Goal: Transaction & Acquisition: Subscribe to service/newsletter

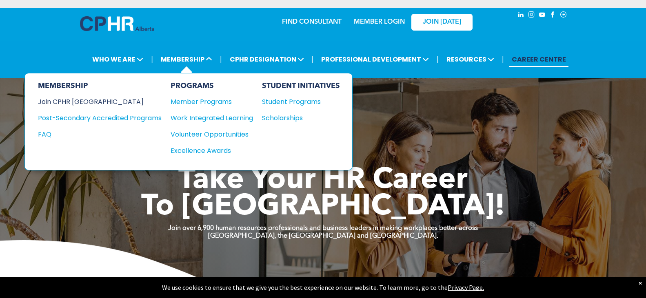
click at [57, 106] on div "Join CPHR [GEOGRAPHIC_DATA]" at bounding box center [93, 102] width 111 height 10
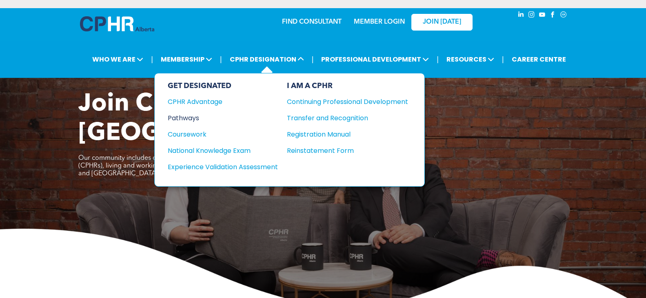
click at [186, 117] on div "Pathways" at bounding box center [217, 118] width 99 height 10
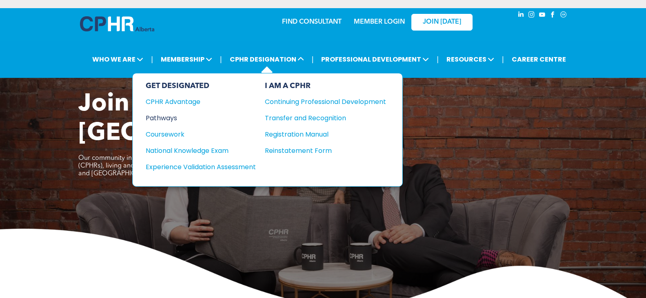
click at [158, 118] on div "Pathways" at bounding box center [195, 118] width 99 height 10
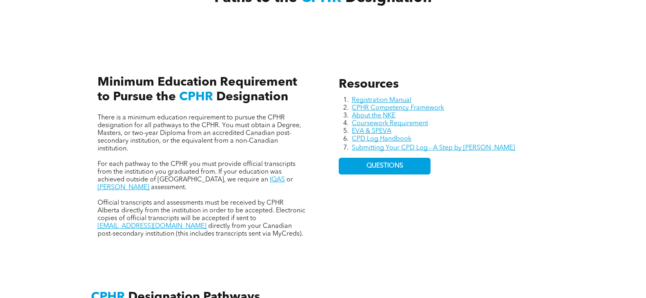
scroll to position [367, 0]
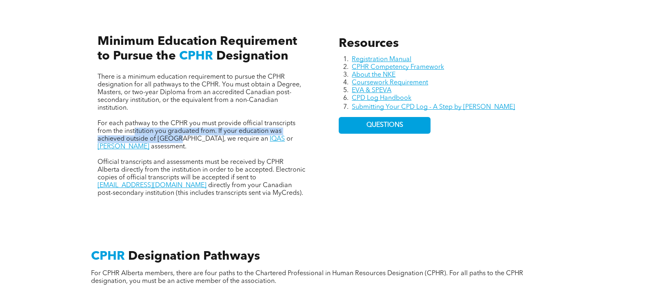
drag, startPoint x: 134, startPoint y: 130, endPoint x: 181, endPoint y: 139, distance: 47.6
click at [181, 139] on span "For each pathway to the CPHR you must provide official transcripts from the ins…" at bounding box center [196, 131] width 198 height 22
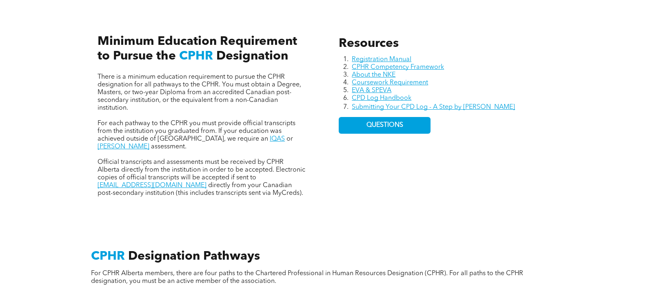
click at [180, 159] on span "Official transcripts and assessments must be received by CPHR Alberta directly …" at bounding box center [201, 170] width 208 height 22
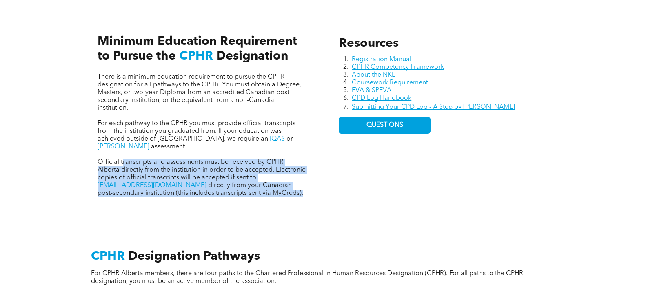
drag, startPoint x: 123, startPoint y: 154, endPoint x: 186, endPoint y: 186, distance: 70.6
click at [186, 186] on p "Official transcripts and assessments must be received by CPHR Alberta directly …" at bounding box center [202, 178] width 210 height 39
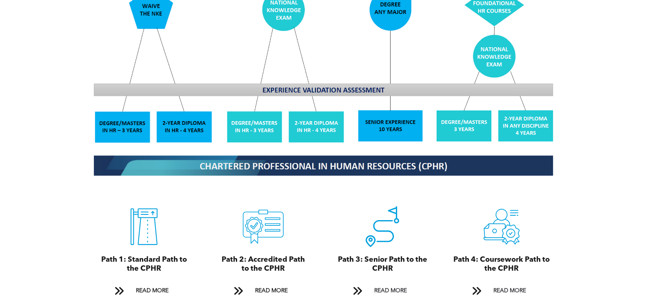
scroll to position [816, 0]
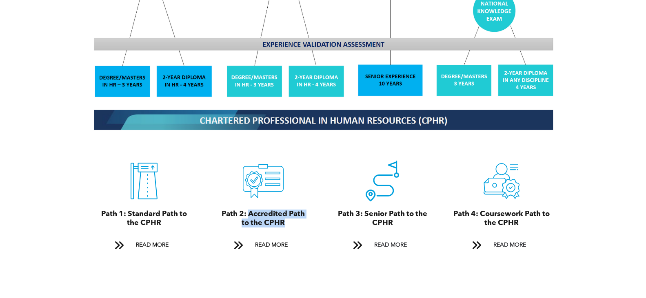
drag, startPoint x: 250, startPoint y: 206, endPoint x: 288, endPoint y: 213, distance: 38.5
click at [288, 213] on h3 "Path 2: Accredited Path to the CPHR" at bounding box center [263, 219] width 90 height 18
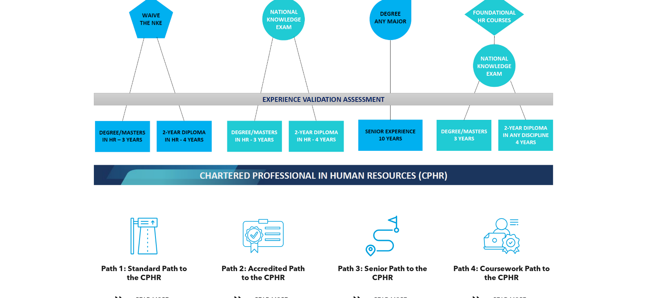
scroll to position [775, 0]
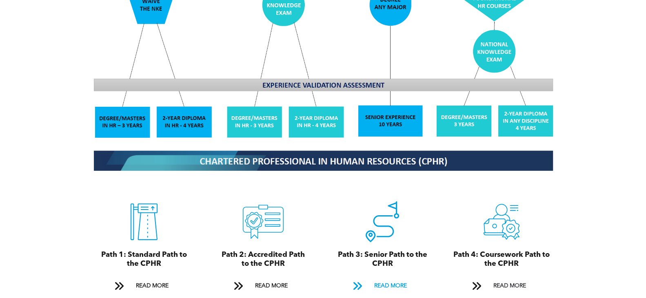
click at [393, 279] on span "READ MORE" at bounding box center [390, 286] width 38 height 15
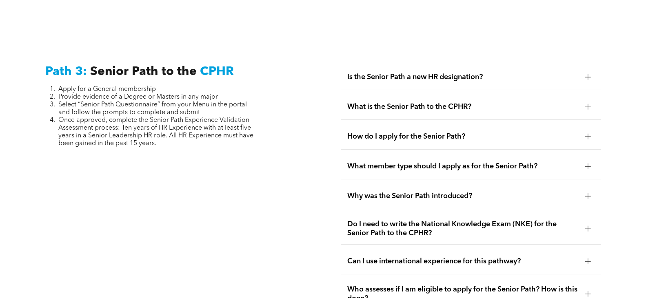
scroll to position [2016, 0]
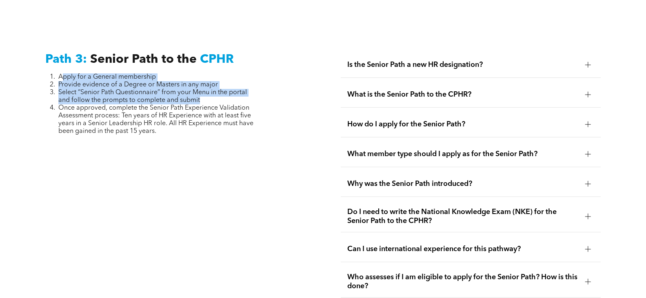
drag, startPoint x: 64, startPoint y: 58, endPoint x: 230, endPoint y: 81, distance: 166.7
click at [230, 81] on ol "Apply for a General membership Provide evidence of a Degree or Masters in any m…" at bounding box center [151, 104] width 213 height 62
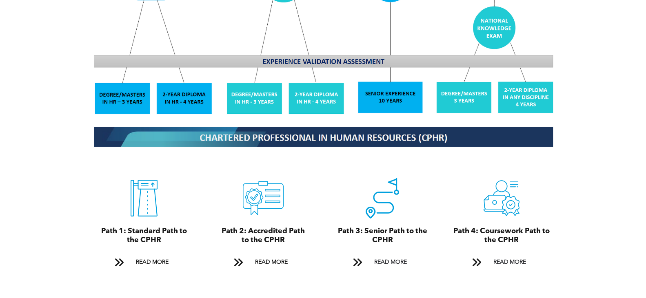
scroll to position [979, 0]
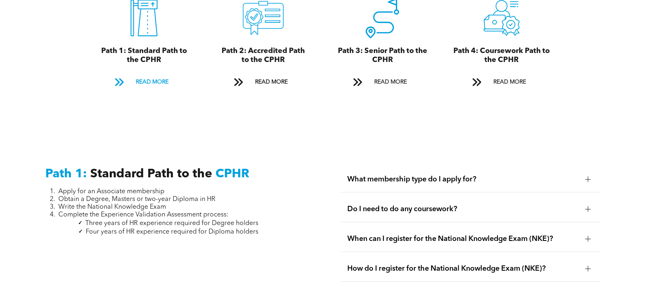
click at [144, 75] on span "READ MORE" at bounding box center [152, 82] width 38 height 15
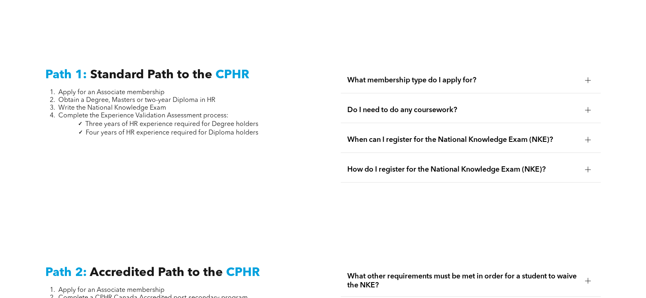
scroll to position [1103, 0]
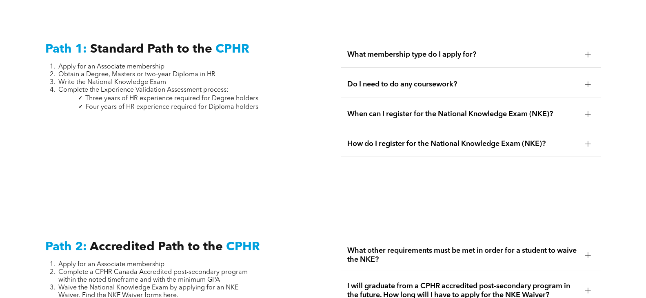
click at [586, 52] on div at bounding box center [588, 55] width 6 height 6
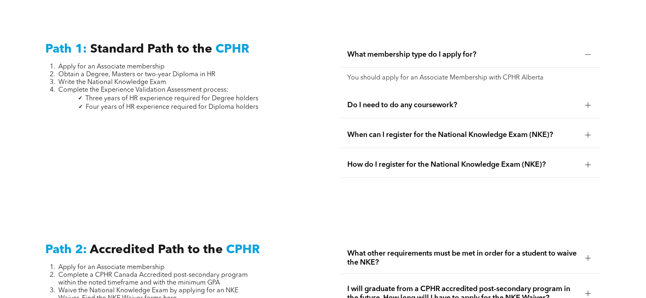
click at [587, 102] on div at bounding box center [588, 105] width 6 height 6
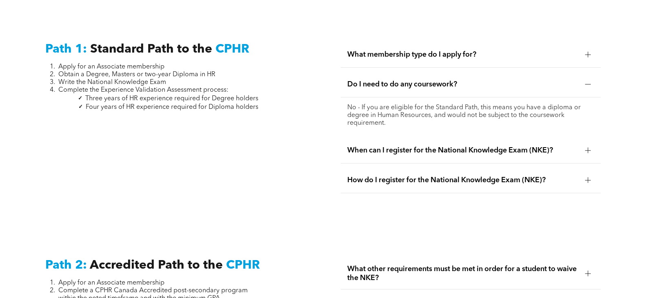
click at [586, 148] on div at bounding box center [588, 151] width 6 height 6
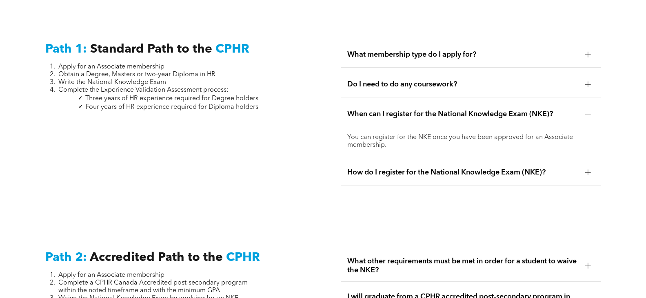
click at [586, 170] on div at bounding box center [588, 173] width 6 height 6
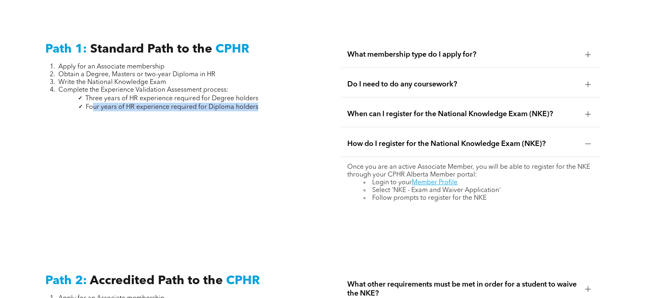
drag, startPoint x: 95, startPoint y: 100, endPoint x: 269, endPoint y: 104, distance: 173.8
click at [269, 104] on div "Path 1: Standard Path to the CPHR Apply for an Associate membership Obtain a De…" at bounding box center [175, 125] width 273 height 180
click at [147, 146] on div "Path 1: Standard Path to the CPHR Apply for an Associate membership Obtain a De…" at bounding box center [175, 125] width 273 height 180
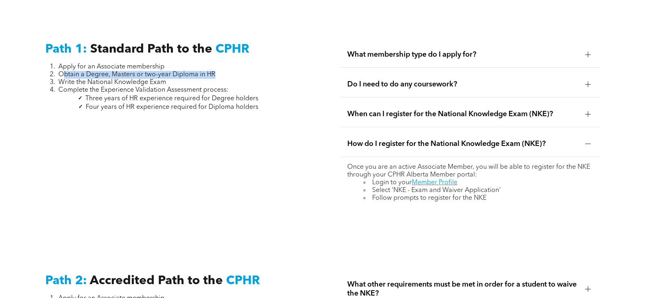
drag, startPoint x: 64, startPoint y: 66, endPoint x: 246, endPoint y: 66, distance: 182.7
click at [246, 71] on li "Obtain a Degree, Masters or two-year Diploma in HR" at bounding box center [158, 75] width 200 height 8
click at [229, 111] on p at bounding box center [151, 115] width 213 height 8
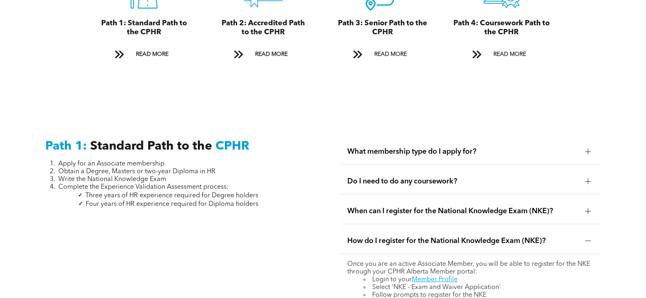
scroll to position [1019, 0]
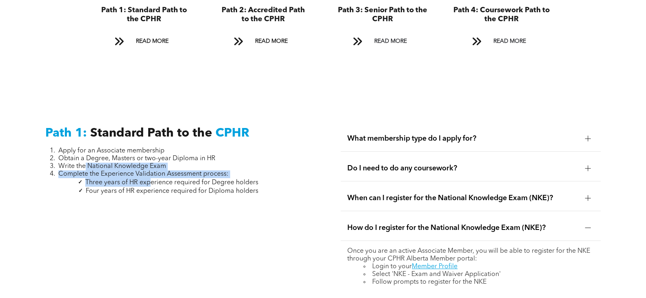
drag, startPoint x: 86, startPoint y: 156, endPoint x: 152, endPoint y: 169, distance: 67.4
click at [152, 169] on div "Apply for an Associate membership Obtain a Degree, Masters or two-year Diploma …" at bounding box center [151, 175] width 213 height 56
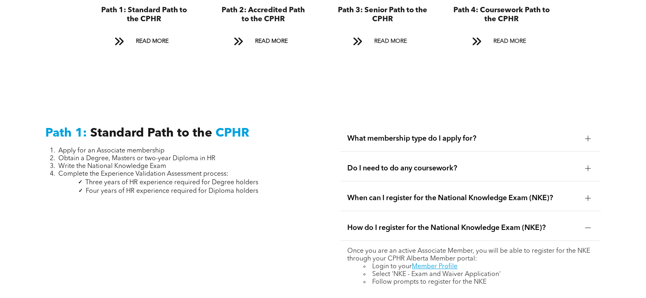
click at [184, 179] on span "Three years of HR experience required for Degree holders" at bounding box center [171, 182] width 173 height 7
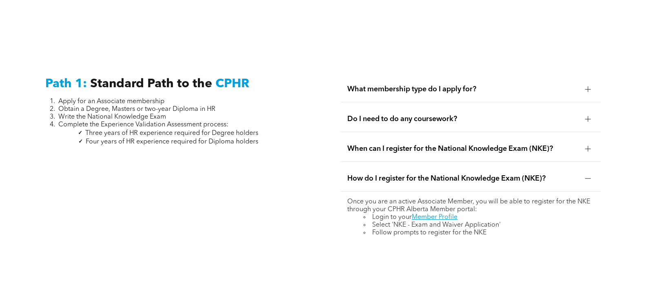
scroll to position [1264, 0]
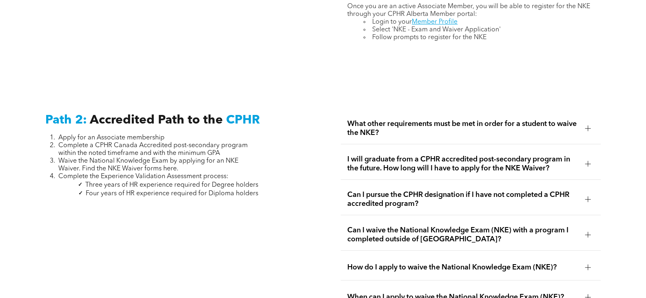
drag, startPoint x: 77, startPoint y: 128, endPoint x: 221, endPoint y: 157, distance: 146.8
click at [221, 157] on ol "Apply for an Associate membership Complete a CPHR Canada Accredited post-second…" at bounding box center [151, 157] width 213 height 46
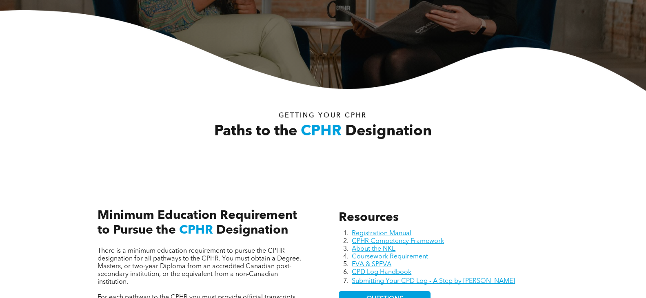
scroll to position [0, 0]
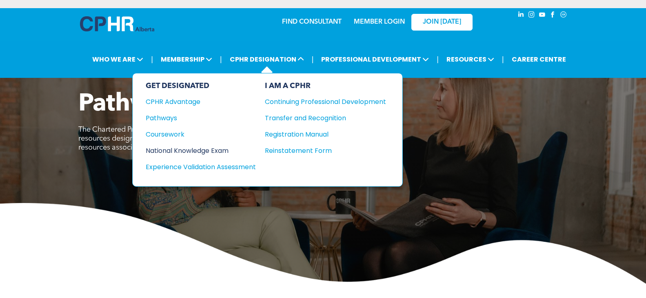
click at [174, 152] on div "National Knowledge Exam" at bounding box center [195, 151] width 99 height 10
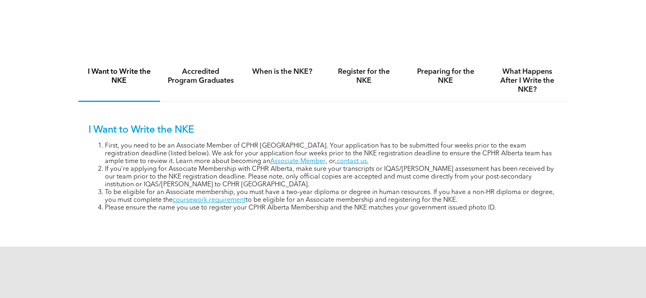
scroll to position [530, 0]
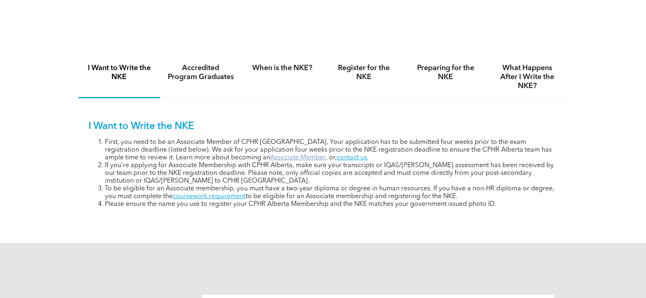
click at [270, 161] on link "Associate Member" at bounding box center [297, 158] width 55 height 7
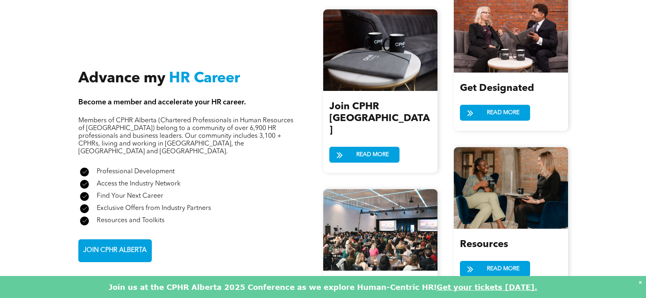
scroll to position [897, 0]
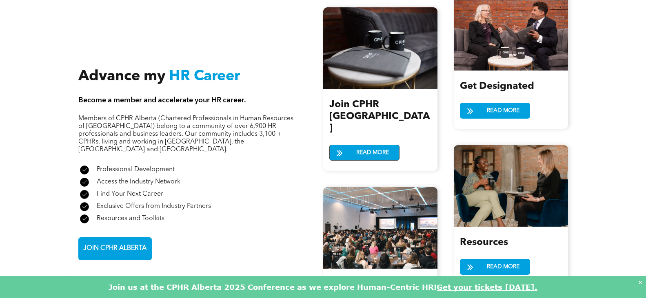
click at [341, 148] on span at bounding box center [339, 153] width 6 height 11
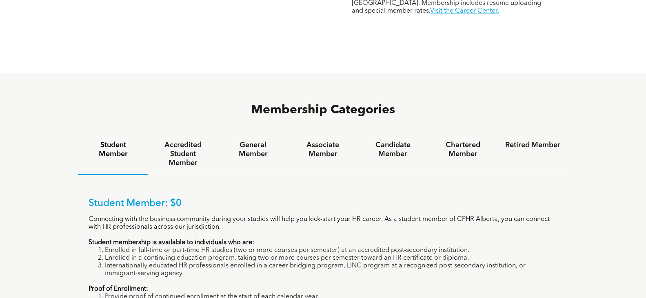
scroll to position [530, 0]
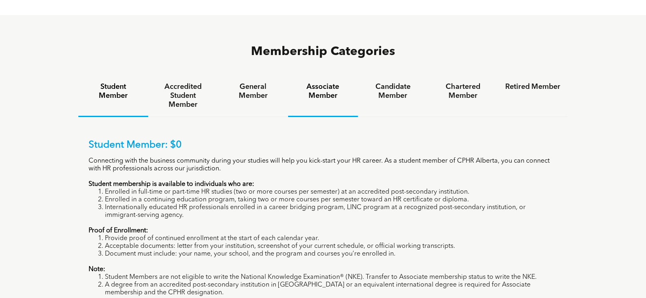
click at [323, 82] on h4 "Associate Member" at bounding box center [322, 91] width 55 height 18
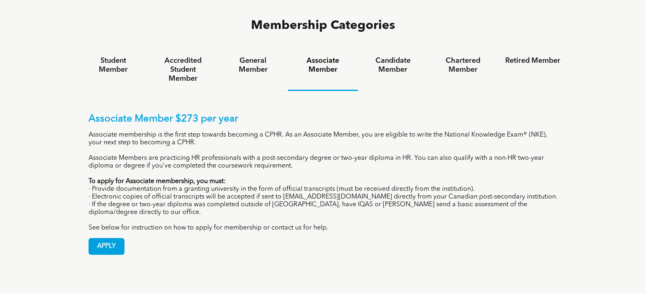
scroll to position [571, 0]
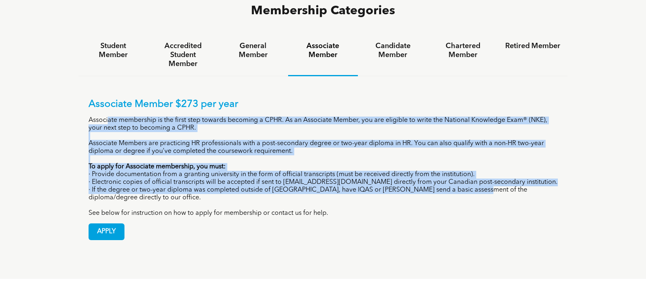
drag, startPoint x: 108, startPoint y: 80, endPoint x: 479, endPoint y: 150, distance: 376.9
click at [479, 150] on div "Associate Member $273 per year Associate membership is the first step towards b…" at bounding box center [322, 158] width 469 height 119
click at [116, 186] on p "· If the degree or two-year diploma was completed outside of Canada, have IQAS …" at bounding box center [322, 193] width 469 height 15
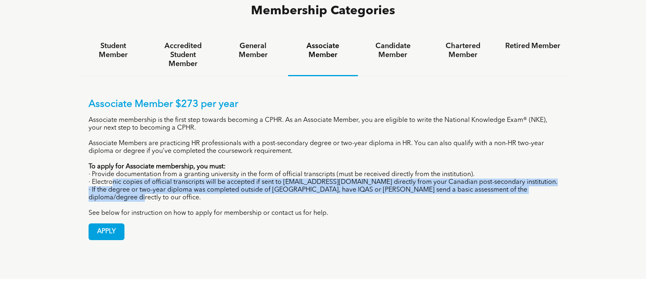
drag, startPoint x: 112, startPoint y: 143, endPoint x: 525, endPoint y: 157, distance: 412.9
click at [525, 157] on div "Associate Member $273 per year Associate membership is the first step towards b…" at bounding box center [322, 158] width 469 height 119
click at [369, 186] on p "· If the degree or two-year diploma was completed outside of Canada, have IQAS …" at bounding box center [322, 193] width 469 height 15
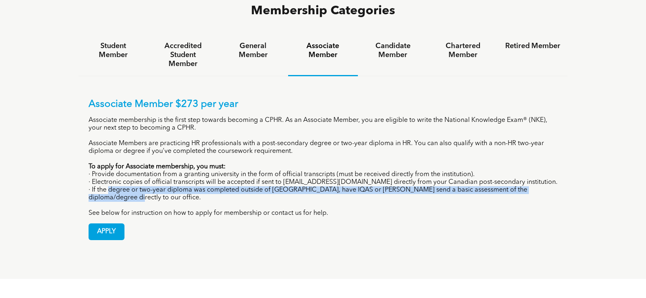
drag, startPoint x: 144, startPoint y: 153, endPoint x: 349, endPoint y: 155, distance: 205.1
click at [349, 186] on p "· If the degree or two-year diploma was completed outside of Canada, have IQAS …" at bounding box center [322, 193] width 469 height 15
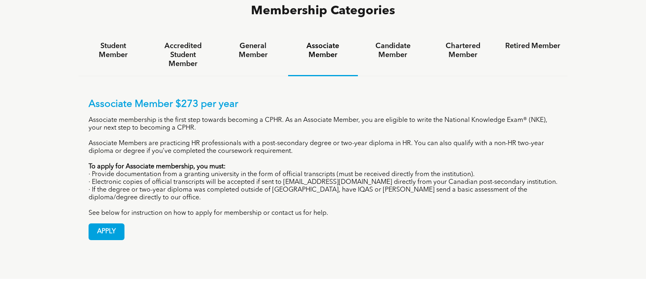
click at [311, 179] on p "· Electronic copies of official transcripts will be accepted if sent to [EMAIL_…" at bounding box center [322, 183] width 469 height 8
drag, startPoint x: 285, startPoint y: 143, endPoint x: 341, endPoint y: 140, distance: 56.3
click at [341, 179] on p "· Electronic copies of official transcripts will be accepted if sent to registr…" at bounding box center [322, 183] width 469 height 8
click at [115, 224] on span "APPLY" at bounding box center [106, 232] width 35 height 16
click at [269, 217] on div "APPLY" at bounding box center [322, 228] width 469 height 23
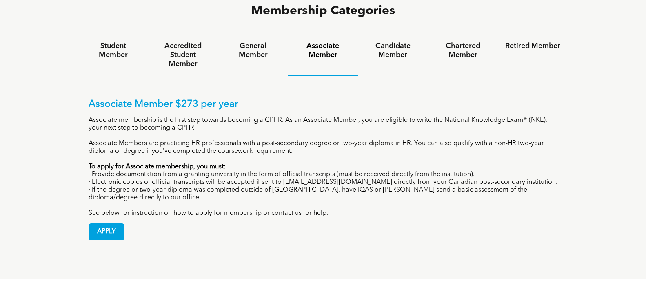
scroll to position [530, 0]
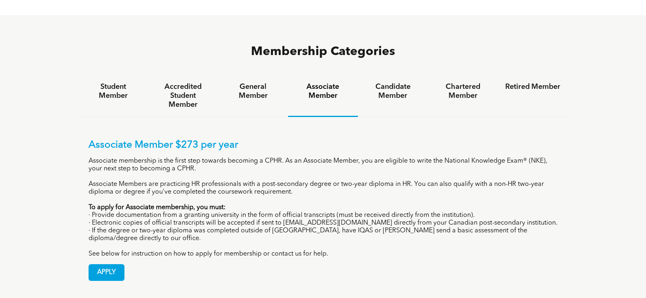
click at [172, 219] on p "· Electronic copies of official transcripts will be accepted if sent to [EMAIL_…" at bounding box center [322, 223] width 469 height 8
click at [245, 82] on h4 "General Member" at bounding box center [252, 91] width 55 height 18
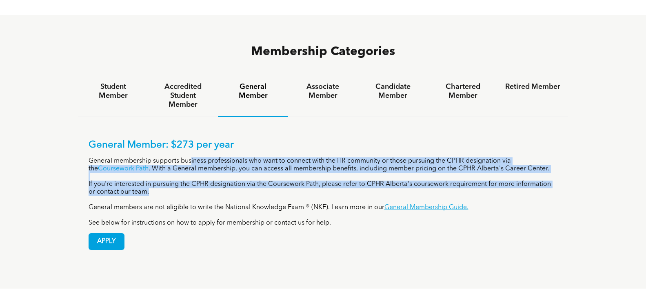
drag, startPoint x: 192, startPoint y: 122, endPoint x: 477, endPoint y: 154, distance: 286.0
click at [477, 154] on div "General Member: $273 per year General membership supports business professional…" at bounding box center [322, 183] width 469 height 88
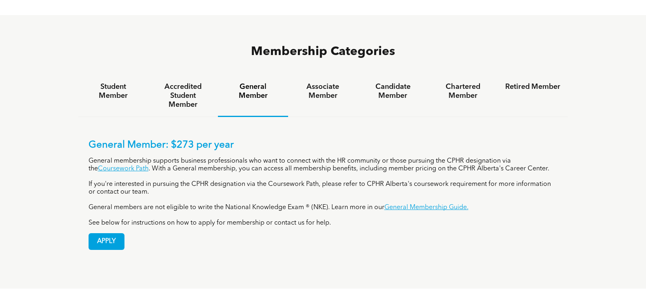
click at [222, 158] on div "General Member: $273 per year General membership supports business professional…" at bounding box center [322, 183] width 469 height 88
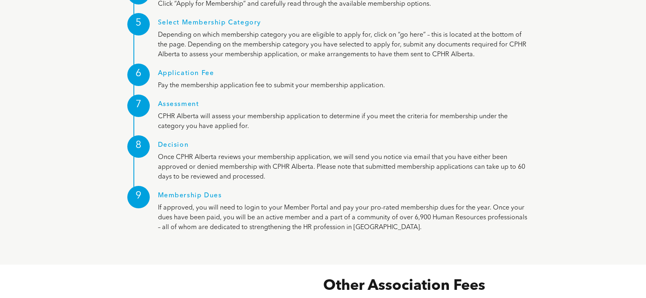
scroll to position [1142, 0]
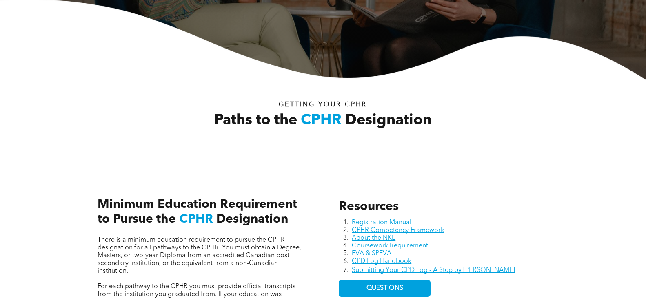
scroll to position [1103, 0]
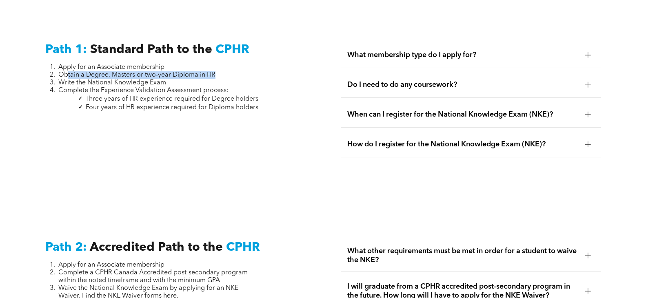
drag, startPoint x: 69, startPoint y: 68, endPoint x: 297, endPoint y: 78, distance: 228.6
click at [217, 71] on li "Obtain a Degree, Masters or two-year Diploma in HR" at bounding box center [158, 75] width 200 height 8
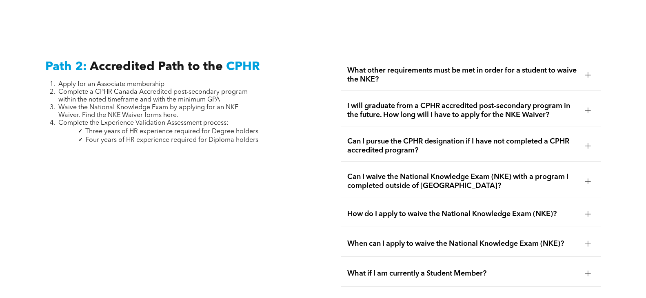
scroll to position [1307, 0]
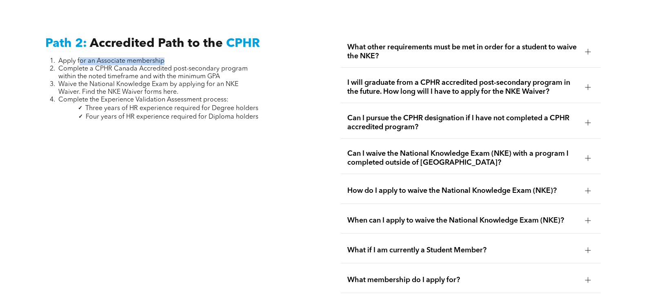
drag, startPoint x: 81, startPoint y: 54, endPoint x: 201, endPoint y: 54, distance: 119.5
click at [201, 57] on li "Apply for an Associate membership" at bounding box center [158, 61] width 200 height 8
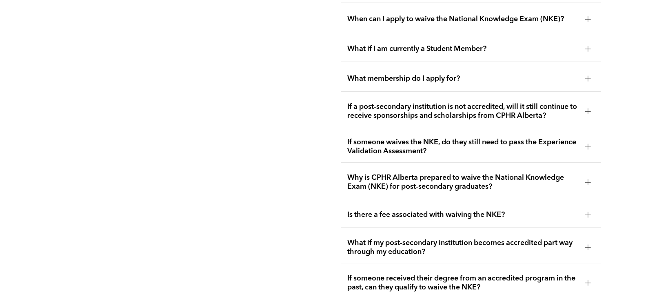
scroll to position [1552, 0]
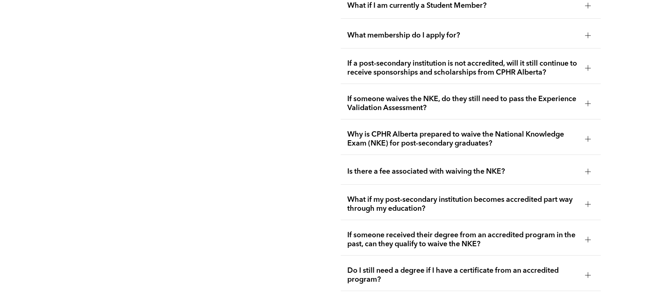
click at [585, 136] on div at bounding box center [588, 139] width 6 height 6
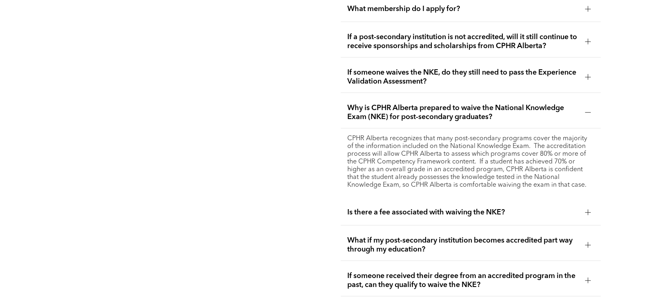
scroll to position [1592, 0]
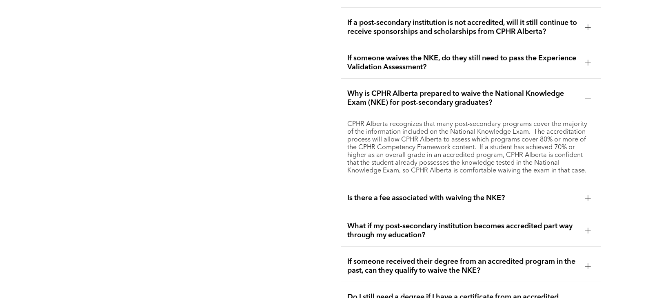
click at [587, 195] on div at bounding box center [587, 198] width 0 height 6
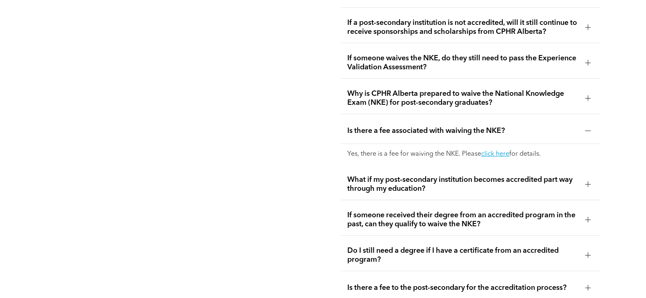
click at [537, 175] on span "What if my post-secondary institution becomes accredited part way through my ed…" at bounding box center [462, 184] width 231 height 18
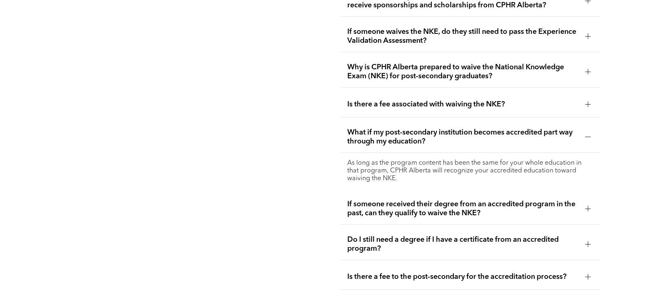
scroll to position [1633, 0]
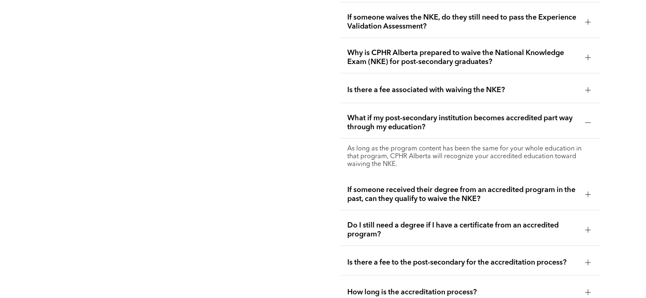
click at [496, 221] on span "Do I still need a degree if I have a certificate from an accredited program?" at bounding box center [462, 230] width 231 height 18
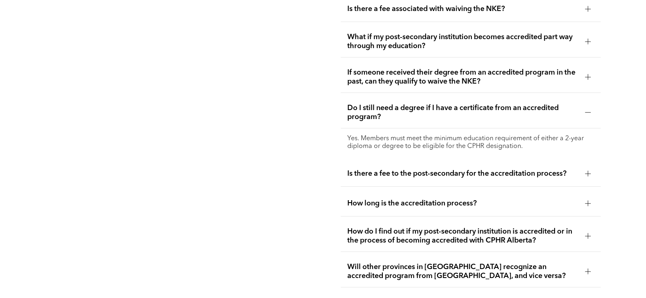
scroll to position [1715, 0]
click at [359, 169] on span "Is there a fee to the post-secondary for the accreditation process?" at bounding box center [462, 173] width 231 height 9
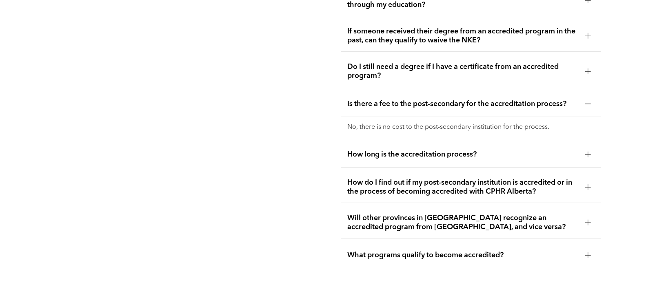
scroll to position [1796, 0]
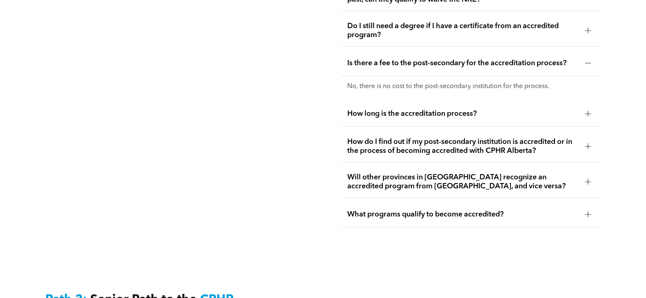
click at [358, 109] on span "How long is the accreditation process?" at bounding box center [462, 113] width 231 height 9
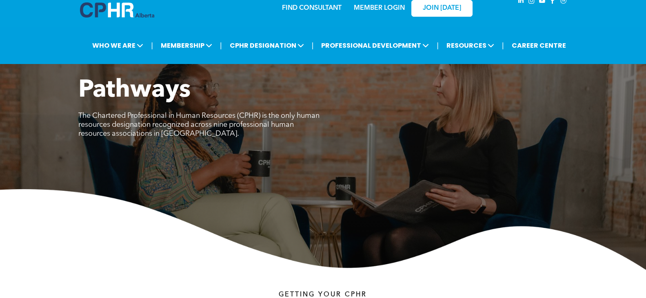
scroll to position [0, 0]
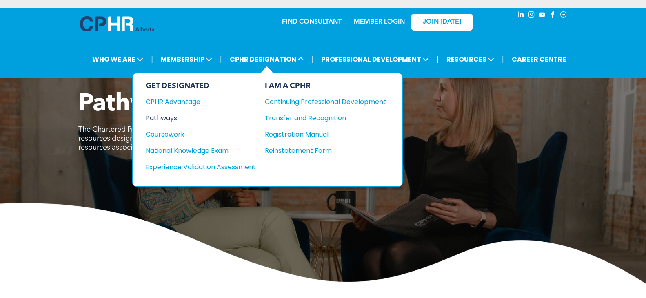
click at [175, 117] on div "Pathways" at bounding box center [195, 118] width 99 height 10
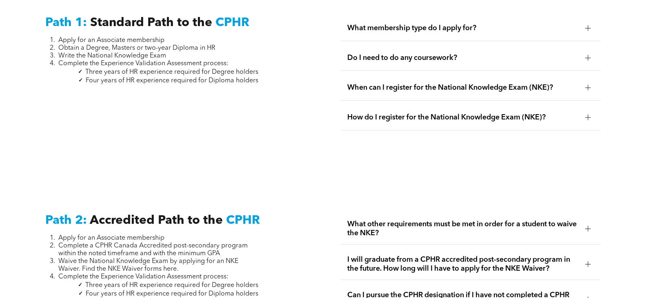
scroll to position [1264, 0]
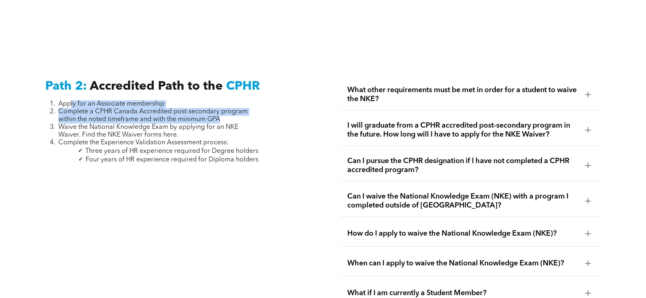
drag, startPoint x: 71, startPoint y: 95, endPoint x: 243, endPoint y: 107, distance: 171.7
click at [243, 107] on ol "Apply for an Associate membership Complete a CPHR Canada Accredited post-second…" at bounding box center [151, 123] width 213 height 46
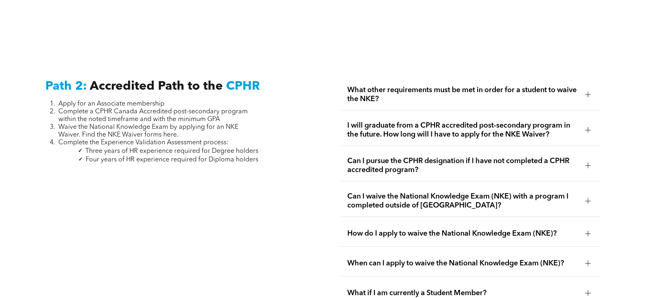
click at [524, 86] on span "What other requirements must be met in order for a student to waive the NKE?" at bounding box center [462, 95] width 231 height 18
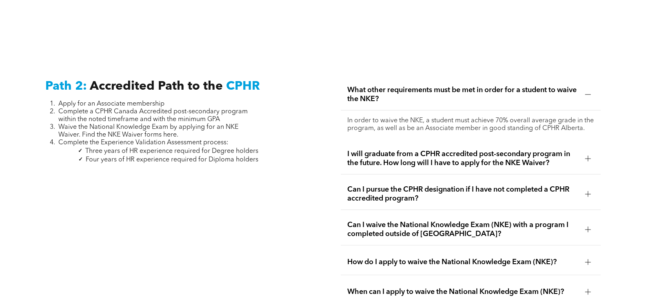
click at [482, 150] on span "I will graduate from a CPHR accredited post-secondary program in the future. Ho…" at bounding box center [462, 159] width 231 height 18
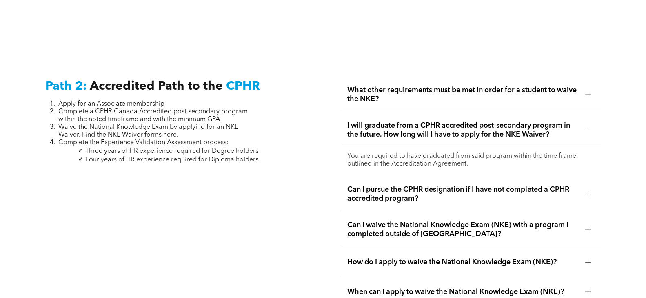
scroll to position [1305, 0]
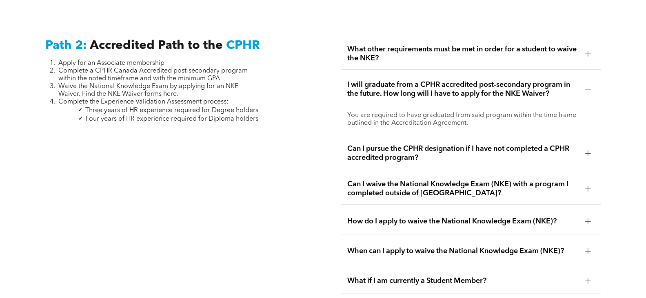
click at [483, 180] on span "Can I waive the National Knowledge Exam (NKE) with a program I completed outsid…" at bounding box center [462, 189] width 231 height 18
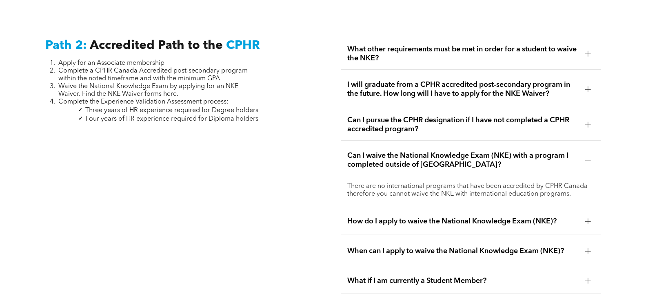
click at [484, 217] on span "How do I apply to waive the National Knowledge Exam (NKE)?" at bounding box center [462, 221] width 231 height 9
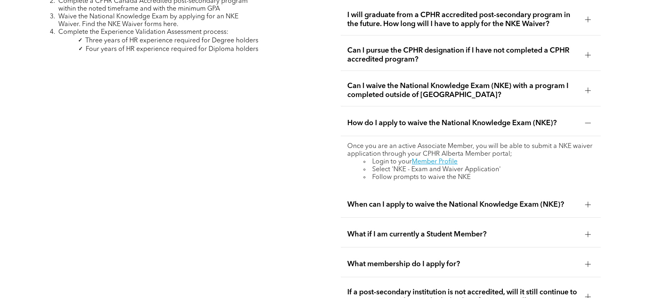
scroll to position [1427, 0]
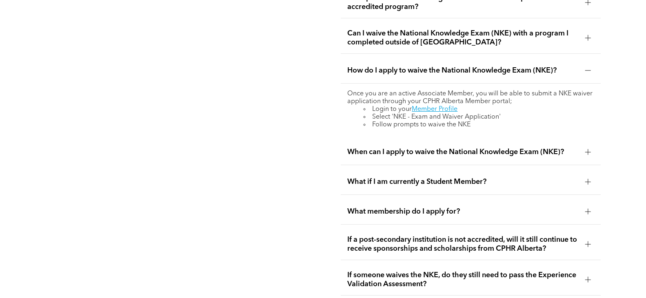
click at [384, 148] on span "When can I apply to waive the National Knowledge Exam (NKE)?" at bounding box center [462, 152] width 231 height 9
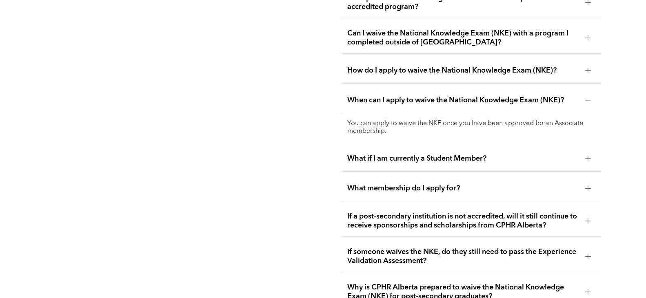
click at [376, 154] on span "What if I am currently a Student Member?" at bounding box center [462, 158] width 231 height 9
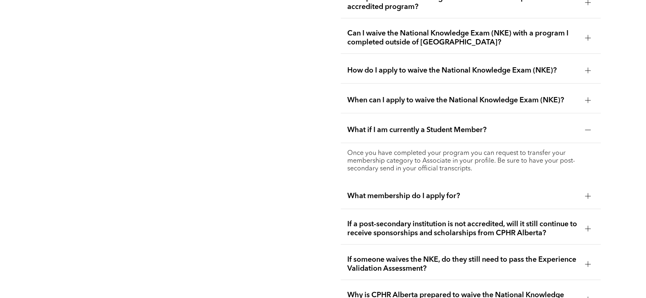
click at [374, 192] on span "What membership do I apply for?" at bounding box center [462, 196] width 231 height 9
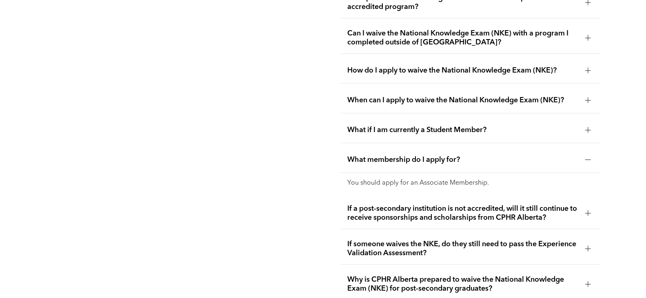
click at [376, 204] on span "If a post-secondary institution is not accredited, will it still continue to re…" at bounding box center [462, 213] width 231 height 18
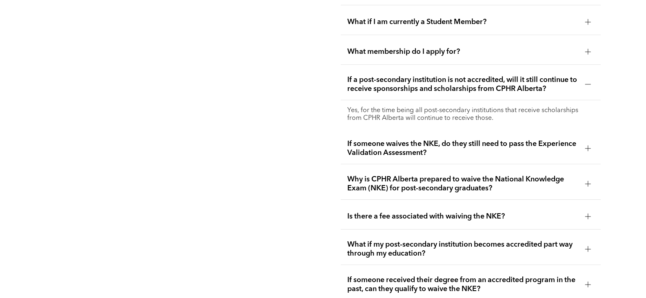
scroll to position [1550, 0]
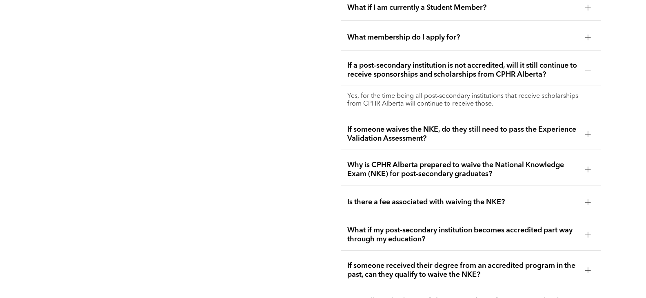
click at [429, 125] on span "If someone waives the NKE, do they still need to pass the Experience Validation…" at bounding box center [462, 134] width 231 height 18
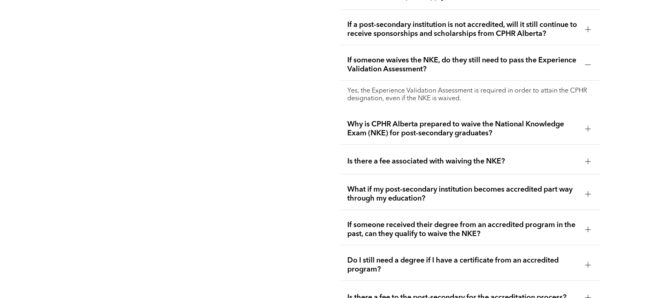
scroll to position [1672, 0]
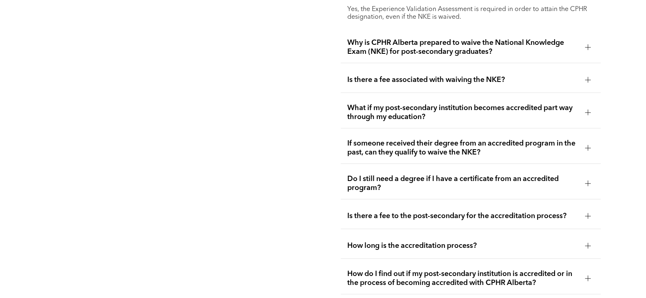
click at [390, 104] on span "What if my post-secondary institution becomes accredited part way through my ed…" at bounding box center [462, 113] width 231 height 18
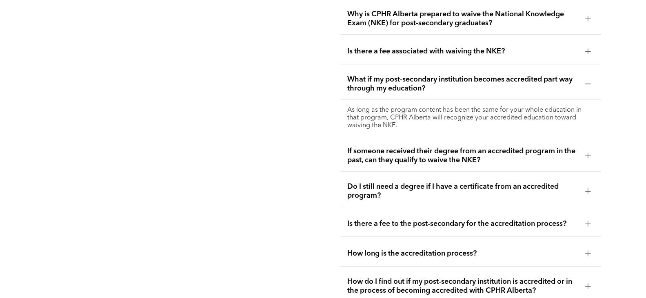
scroll to position [1713, 0]
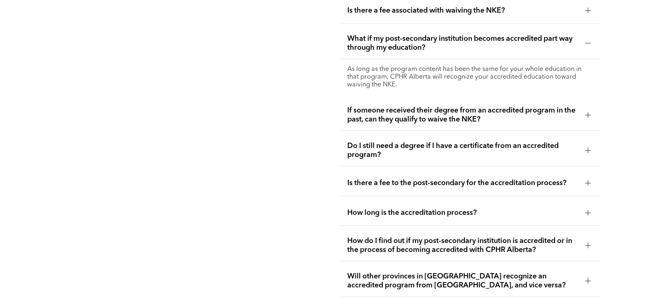
click at [404, 106] on span "If someone received their degree from an accredited program in the past, can th…" at bounding box center [462, 115] width 231 height 18
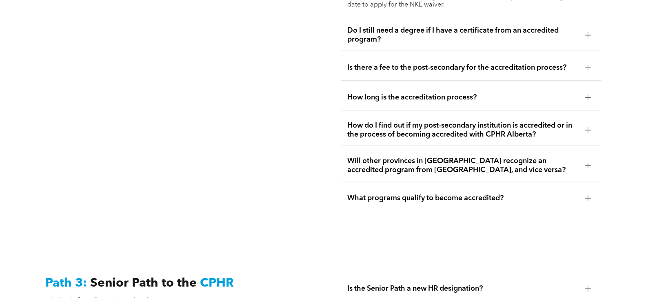
scroll to position [1835, 0]
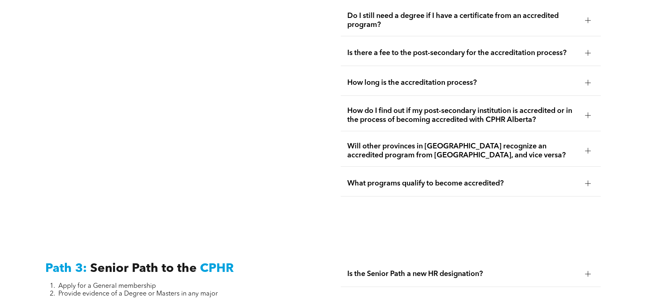
click at [402, 106] on span "How do I find out if my post-secondary institution is accredited or in the proc…" at bounding box center [462, 115] width 231 height 18
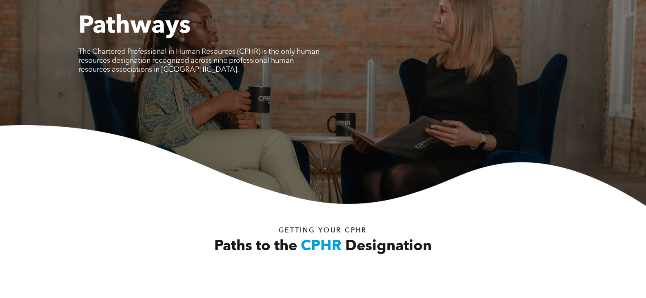
scroll to position [0, 0]
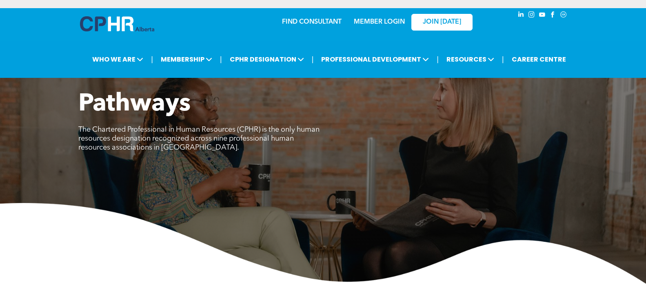
click at [133, 265] on img at bounding box center [323, 243] width 646 height 81
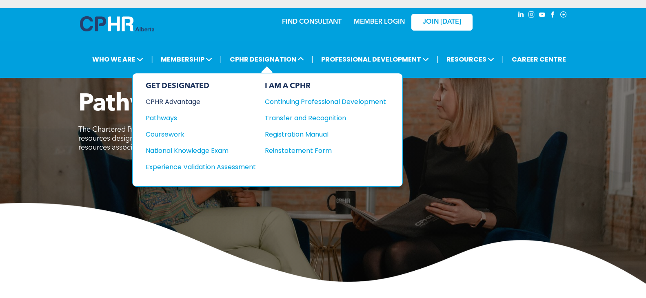
click at [159, 102] on div "CPHR Advantage" at bounding box center [195, 102] width 99 height 10
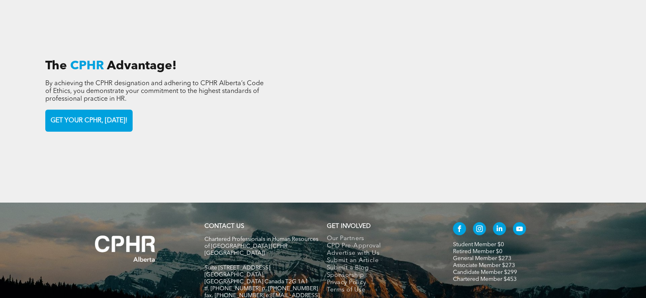
scroll to position [1271, 0]
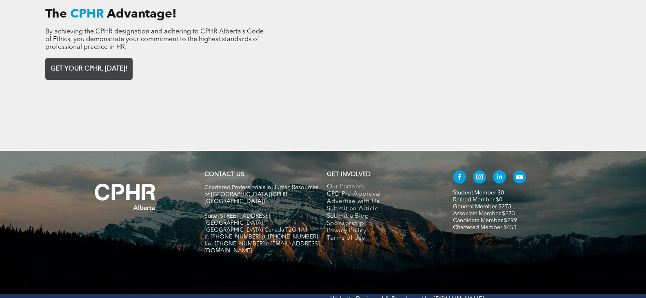
click at [89, 62] on span "GET YOUR CPHR, [DATE]!" at bounding box center [89, 69] width 82 height 16
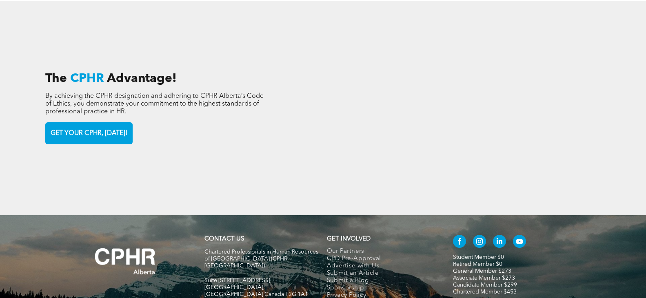
scroll to position [1149, 0]
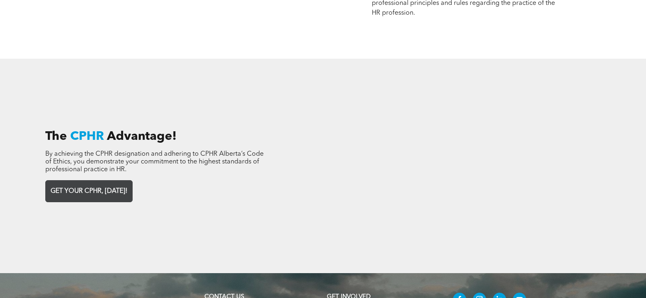
click at [74, 184] on span "GET YOUR CPHR, [DATE]!" at bounding box center [89, 192] width 82 height 16
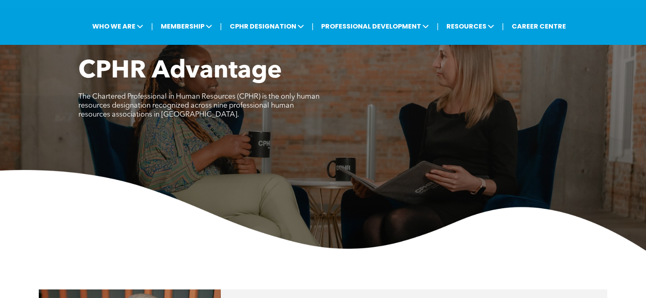
scroll to position [0, 0]
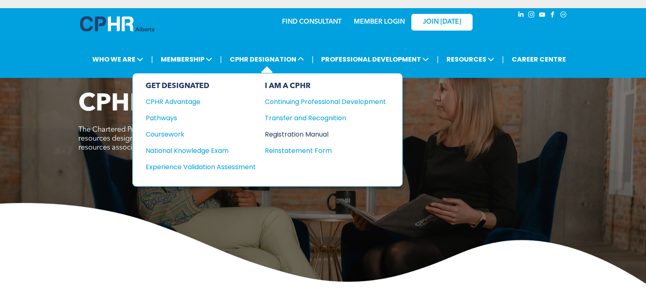
click at [305, 135] on div "Registration Manual" at bounding box center [319, 134] width 109 height 10
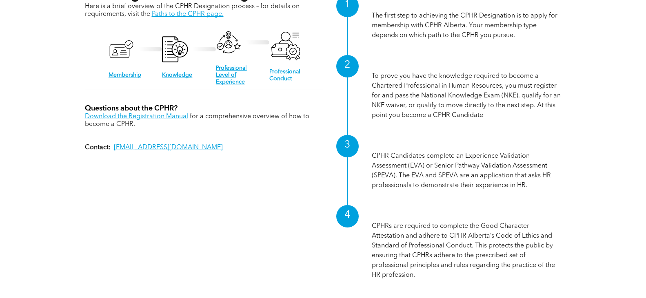
scroll to position [816, 0]
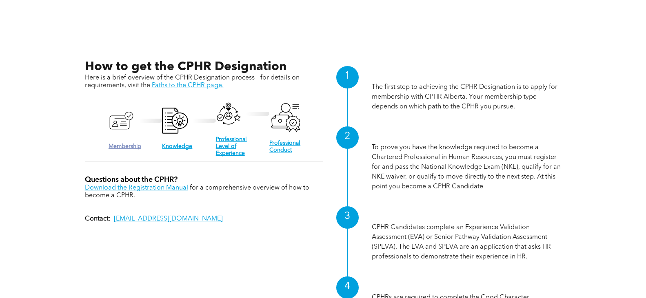
click at [124, 144] on link "Membership" at bounding box center [124, 147] width 33 height 6
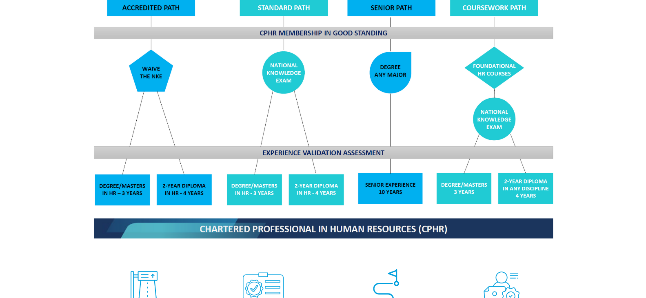
scroll to position [734, 0]
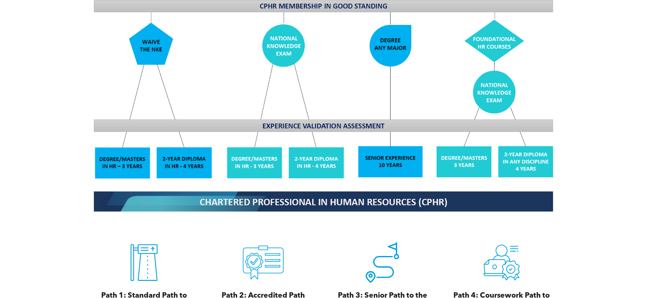
click at [152, 31] on img at bounding box center [323, 75] width 472 height 284
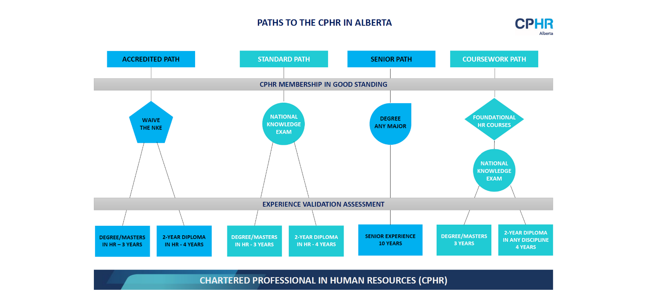
scroll to position [652, 0]
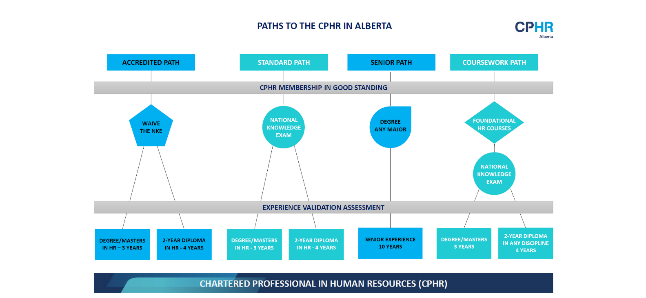
click at [139, 53] on img at bounding box center [323, 156] width 472 height 284
click at [145, 133] on img at bounding box center [323, 156] width 472 height 284
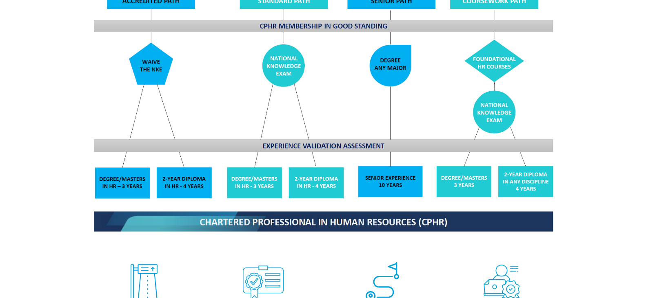
scroll to position [856, 0]
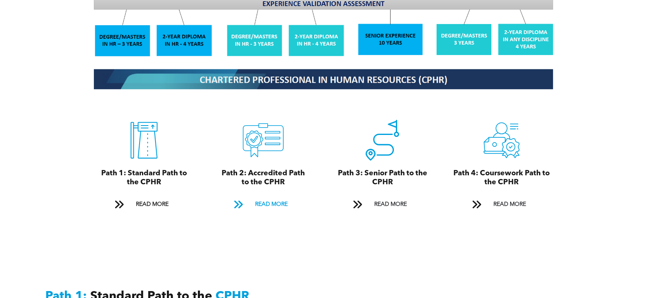
click at [270, 197] on span "READ MORE" at bounding box center [271, 204] width 38 height 15
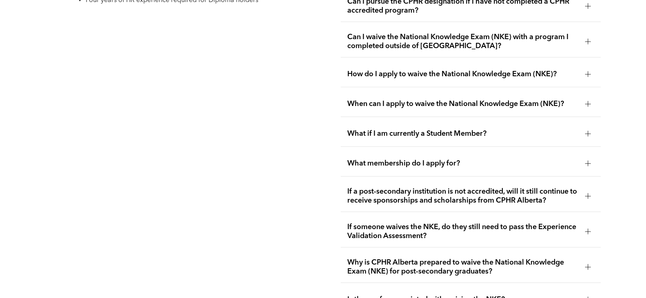
scroll to position [1505, 0]
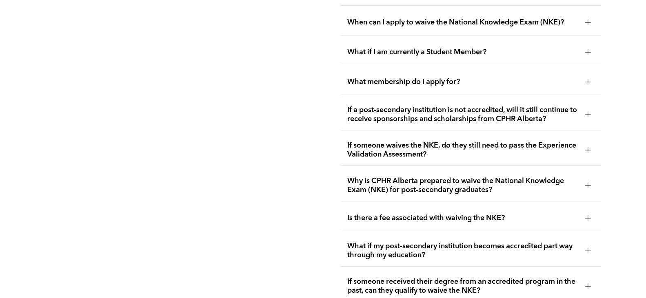
click at [491, 106] on span "If a post-secondary institution is not accredited, will it still continue to re…" at bounding box center [462, 115] width 231 height 18
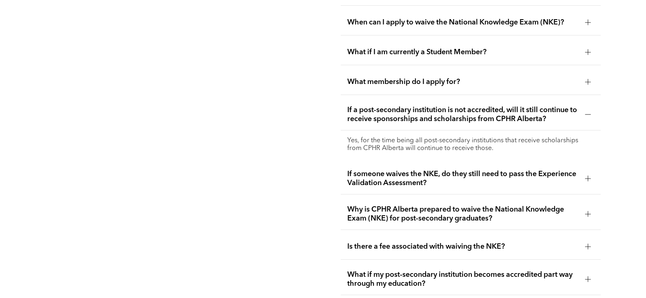
click at [478, 137] on p "Yes, for the time being all post-secondary institutions that receive scholarshi…" at bounding box center [470, 144] width 247 height 15
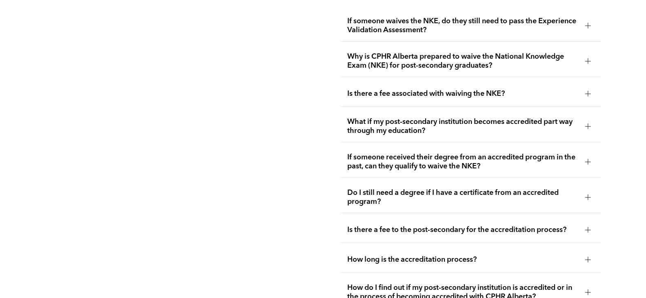
scroll to position [1668, 0]
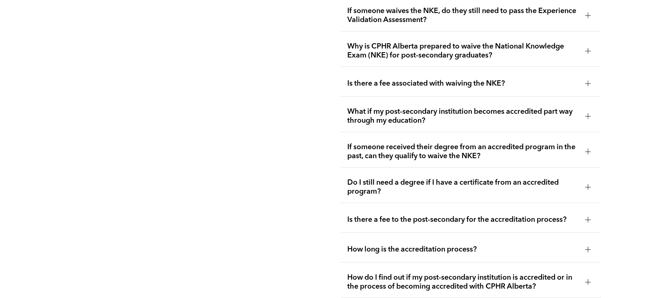
click at [361, 79] on span "Is there a fee associated with waiving the NKE?" at bounding box center [462, 83] width 231 height 9
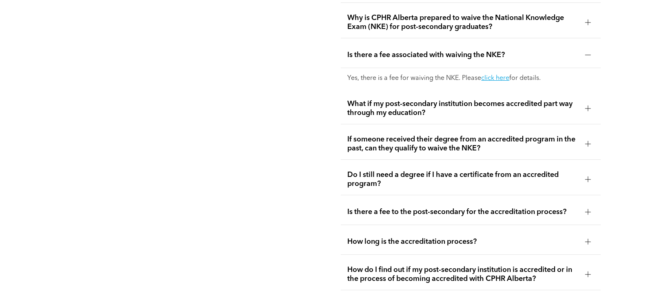
click at [446, 135] on span "If someone received their degree from an accredited program in the past, can th…" at bounding box center [462, 144] width 231 height 18
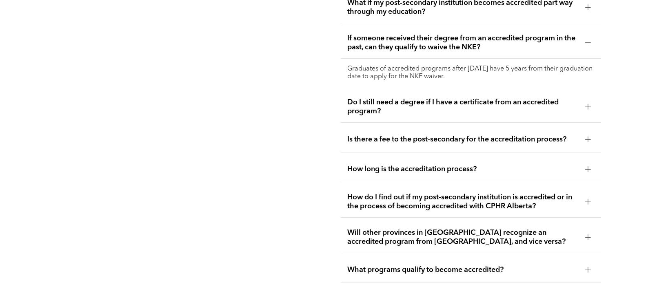
scroll to position [1750, 0]
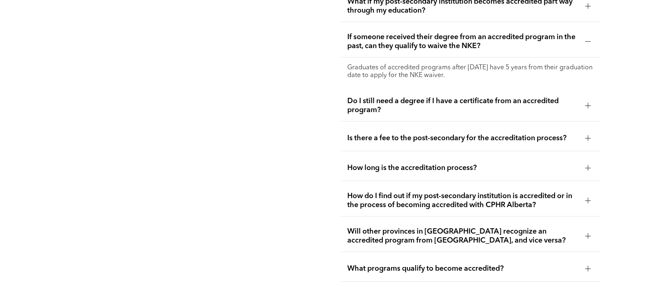
click at [411, 192] on span "How do I find out if my post-secondary institution is accredited or in the proc…" at bounding box center [462, 201] width 231 height 18
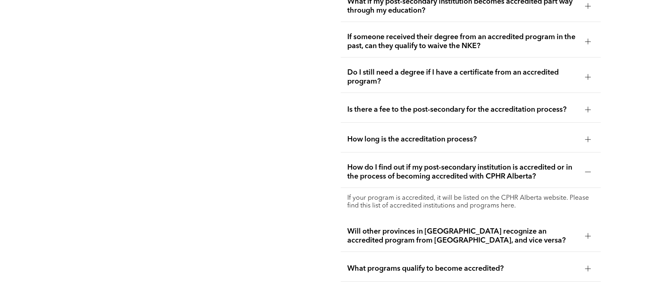
click at [382, 227] on span "Will other provinces in Canada recognize an accredited program from Alberta, an…" at bounding box center [462, 236] width 231 height 18
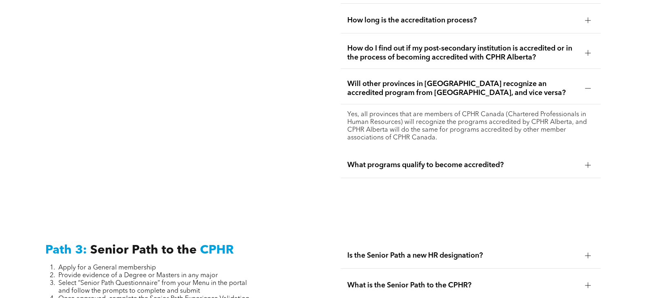
scroll to position [1872, 0]
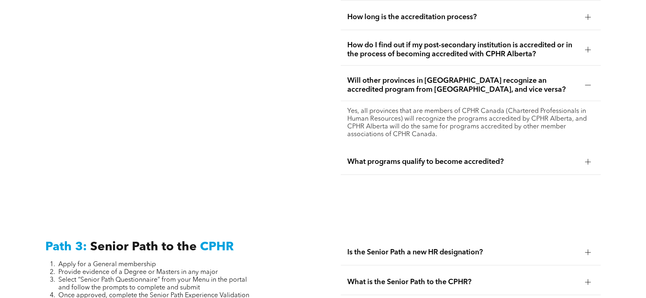
click at [387, 149] on div "What programs qualify to become accredited?" at bounding box center [471, 162] width 260 height 26
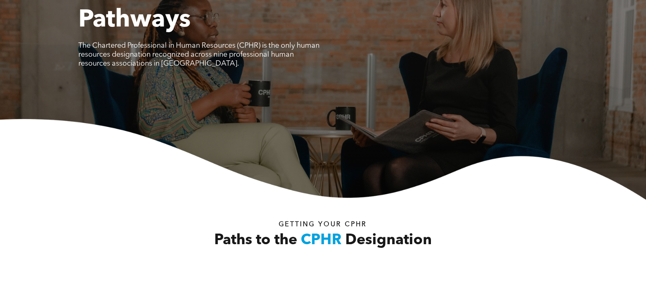
scroll to position [326, 0]
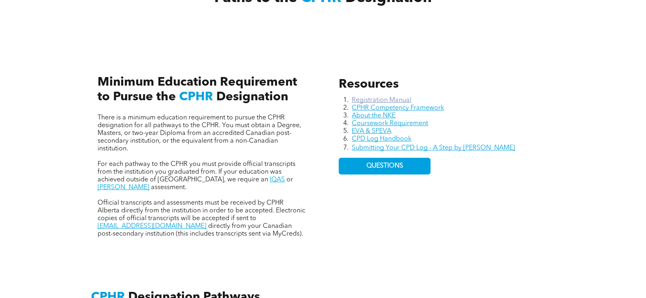
click at [366, 97] on link "Registration Manual" at bounding box center [382, 100] width 60 height 7
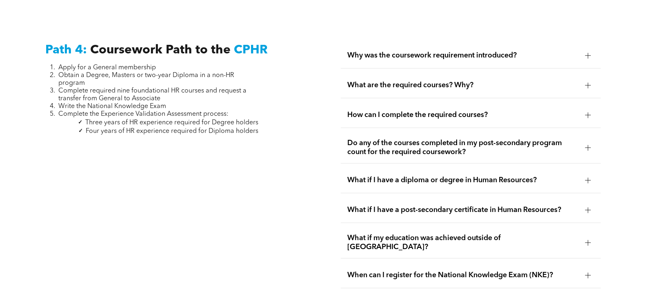
scroll to position [2447, 0]
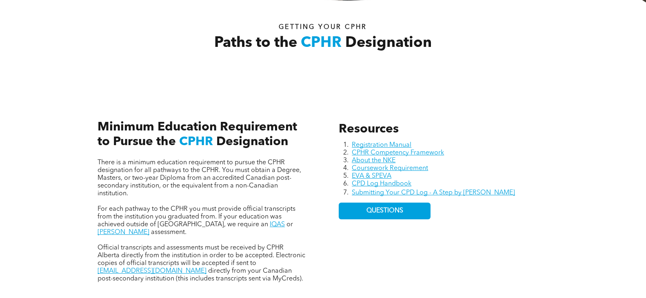
scroll to position [285, 0]
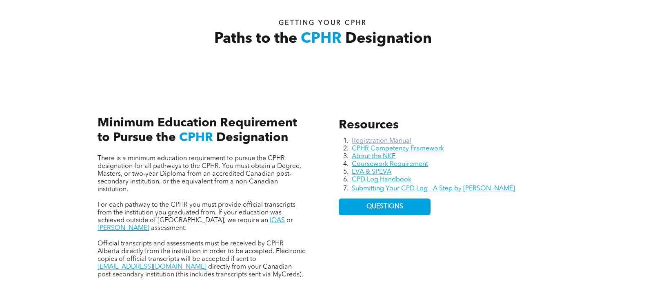
click at [395, 141] on link "Registration Manual" at bounding box center [382, 141] width 60 height 7
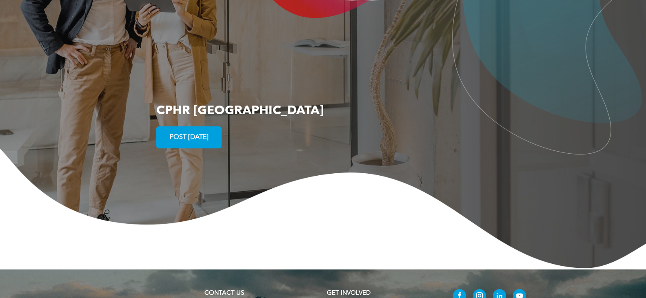
scroll to position [1530, 0]
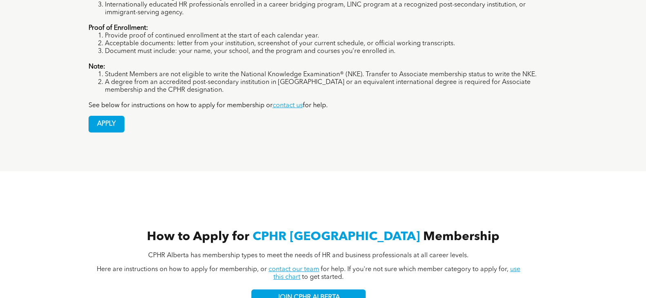
scroll to position [720, 0]
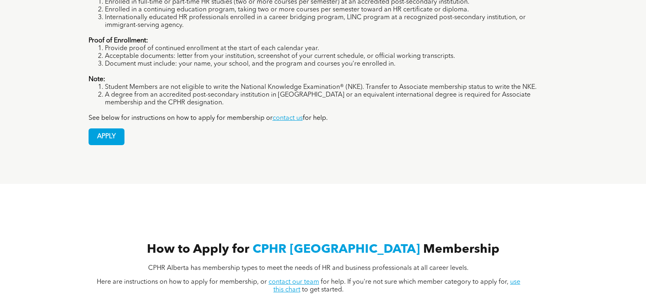
click at [285, 279] on link "contact our team" at bounding box center [293, 282] width 51 height 7
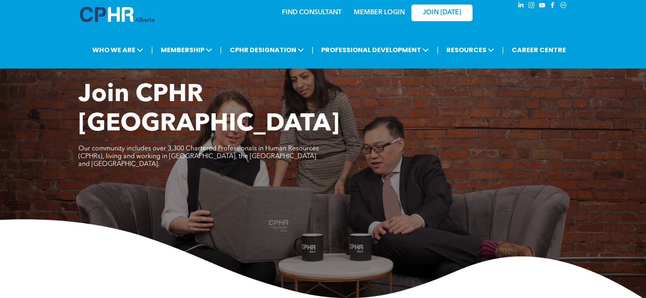
scroll to position [0, 0]
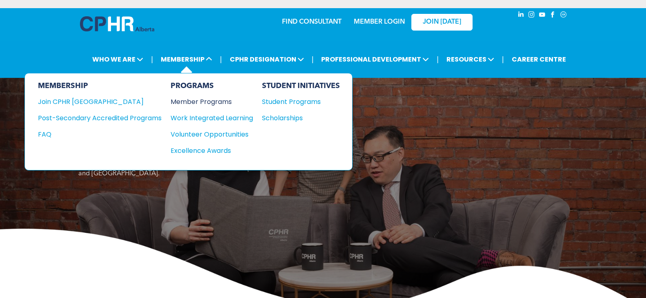
click at [197, 102] on div "Member Programs" at bounding box center [207, 102] width 74 height 10
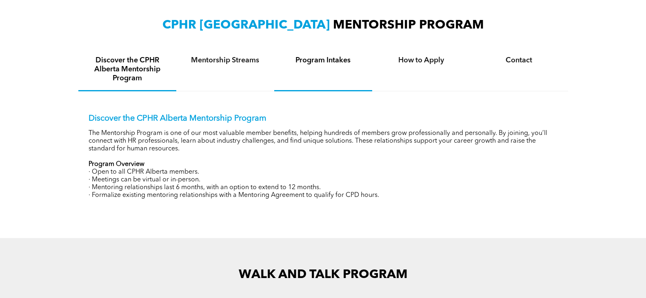
scroll to position [285, 0]
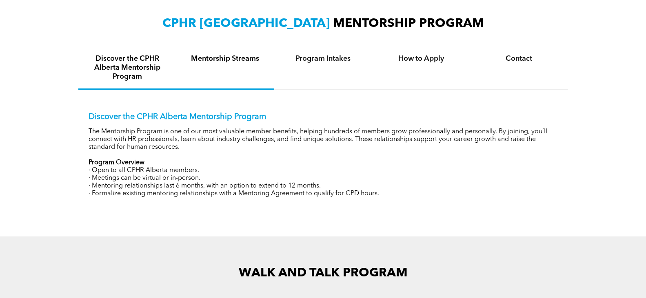
click at [215, 65] on div "Mentorship Streams" at bounding box center [225, 68] width 98 height 43
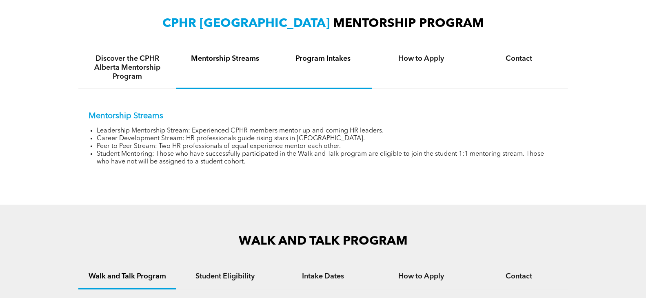
click at [308, 67] on div "Program Intakes" at bounding box center [323, 68] width 98 height 42
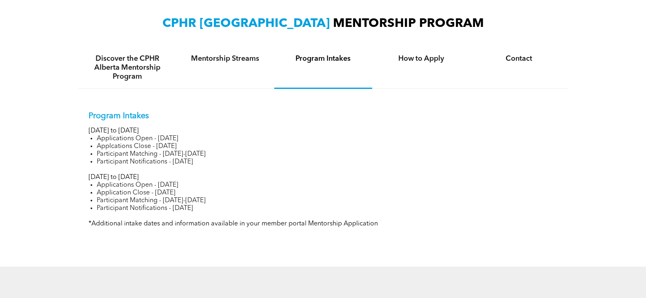
drag, startPoint x: 90, startPoint y: 132, endPoint x: 229, endPoint y: 159, distance: 141.8
click at [229, 159] on div "Program Intakes [DATE] to [DATE] Applications Open - [DATE] Applcations Close -…" at bounding box center [322, 169] width 469 height 117
drag, startPoint x: 93, startPoint y: 178, endPoint x: 221, endPoint y: 208, distance: 131.1
click at [221, 208] on div "Program Intakes [DATE] to [DATE] Applications Open - [DATE] Applcations Close -…" at bounding box center [322, 169] width 469 height 117
drag, startPoint x: 102, startPoint y: 165, endPoint x: 254, endPoint y: 167, distance: 151.3
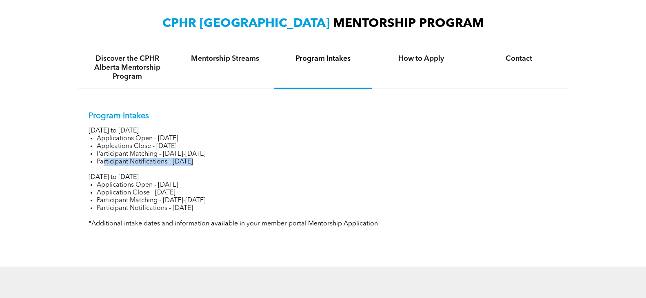
click at [254, 167] on div "Program Intakes January to June 2025 Applications Open - November 14, 2024 Appl…" at bounding box center [322, 169] width 469 height 117
click at [182, 210] on li "Participant Notifications - June 25, 2025" at bounding box center [327, 209] width 461 height 8
click at [445, 69] on div "How to Apply" at bounding box center [421, 68] width 98 height 42
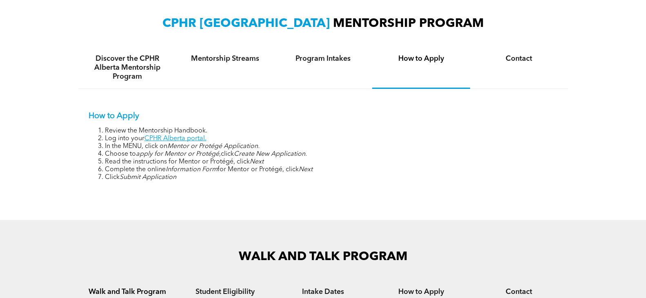
click at [436, 61] on h4 "How to Apply" at bounding box center [420, 58] width 83 height 9
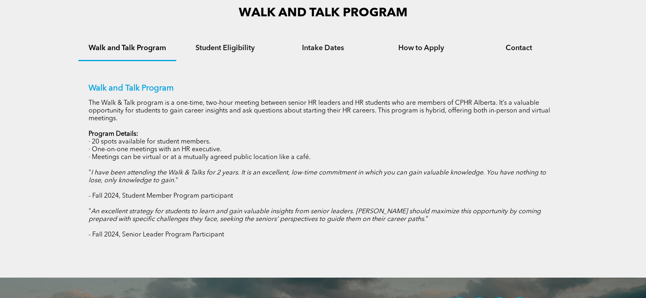
scroll to position [584, 0]
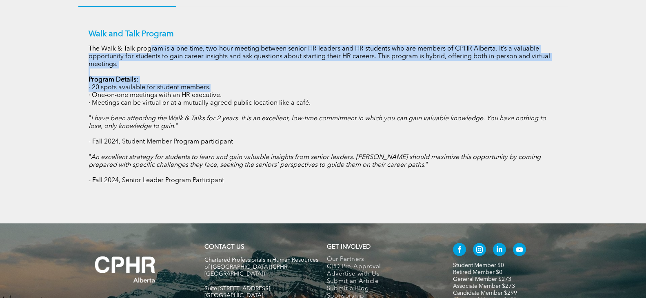
drag, startPoint x: 150, startPoint y: 48, endPoint x: 447, endPoint y: 84, distance: 299.4
click at [447, 84] on div "Walk and Talk Program The Walk & Talk program is a one-time, two-hour meeting b…" at bounding box center [322, 106] width 469 height 155
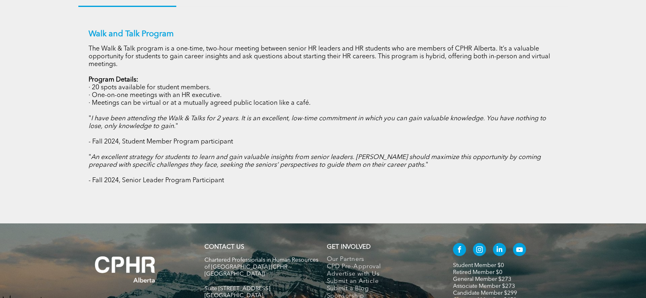
click at [427, 115] on em "I have been attending the Walk & Talks for 2 years. It is an excellent, low-tim…" at bounding box center [316, 122] width 457 height 14
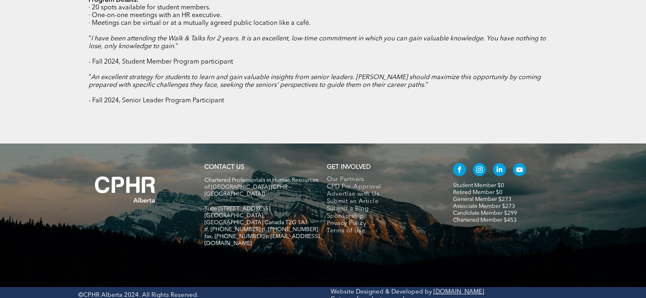
scroll to position [665, 0]
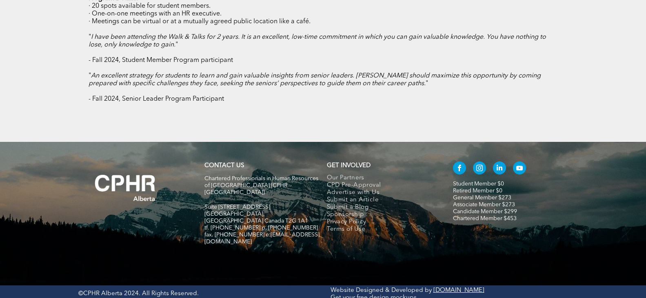
drag, startPoint x: 207, startPoint y: 179, endPoint x: 300, endPoint y: 196, distance: 94.1
click at [300, 196] on div "Chartered Professionals in Human Resources of Alberta (CPHR Alberta) Suite 320,…" at bounding box center [261, 214] width 115 height 79
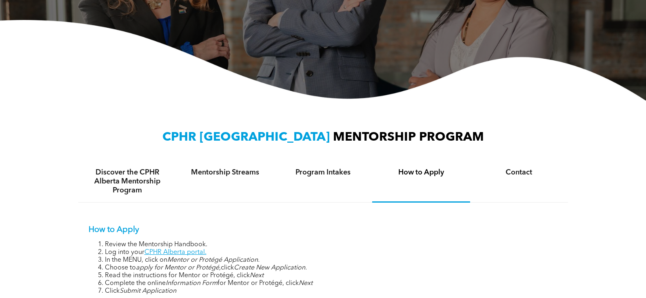
scroll to position [0, 0]
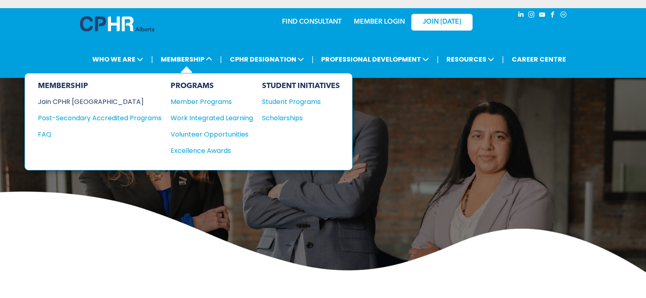
click at [89, 99] on div "Join CPHR [GEOGRAPHIC_DATA]" at bounding box center [93, 102] width 111 height 10
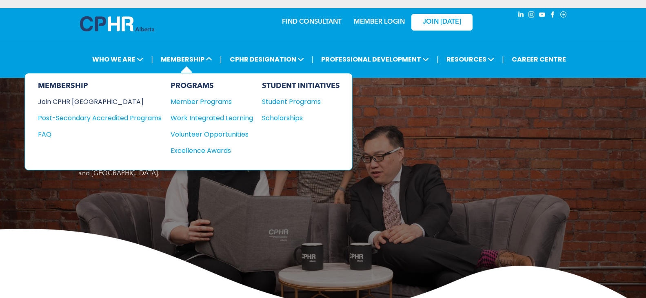
click at [76, 101] on div "Join CPHR [GEOGRAPHIC_DATA]" at bounding box center [93, 102] width 111 height 10
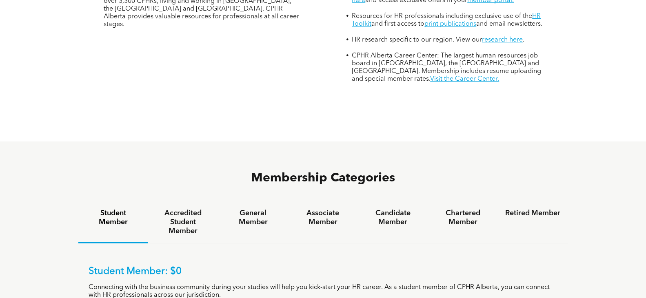
scroll to position [530, 0]
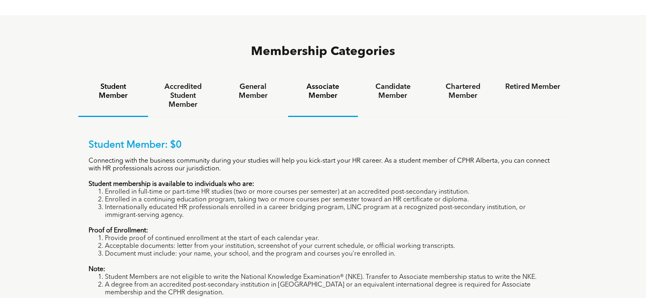
click at [327, 82] on h4 "Associate Member" at bounding box center [322, 91] width 55 height 18
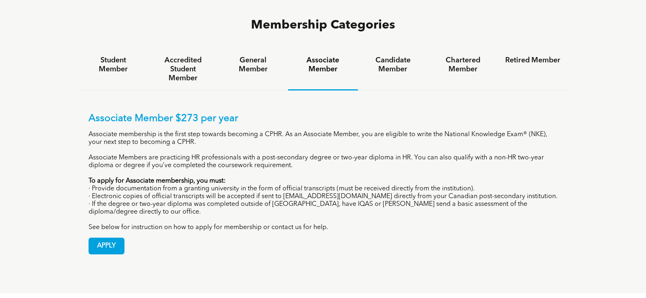
scroll to position [571, 0]
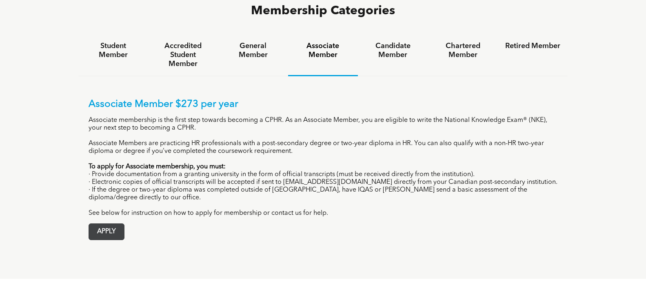
click at [106, 224] on span "APPLY" at bounding box center [106, 232] width 35 height 16
